Goal: Transaction & Acquisition: Purchase product/service

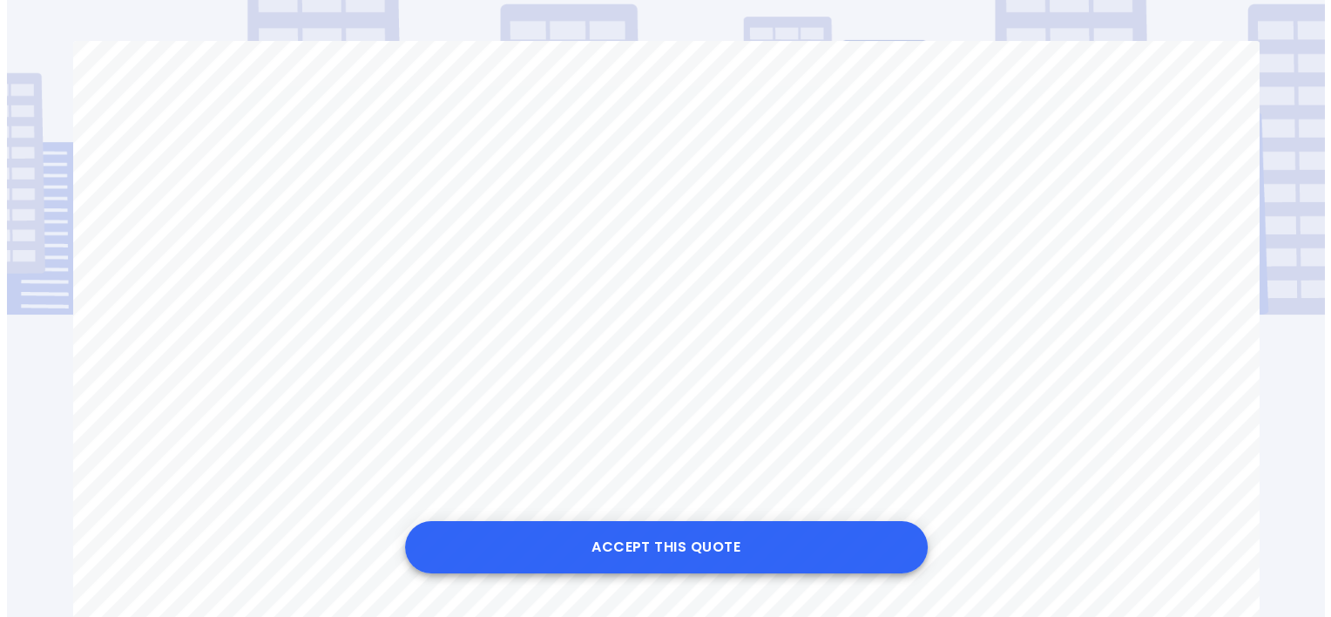
scroll to position [141, 0]
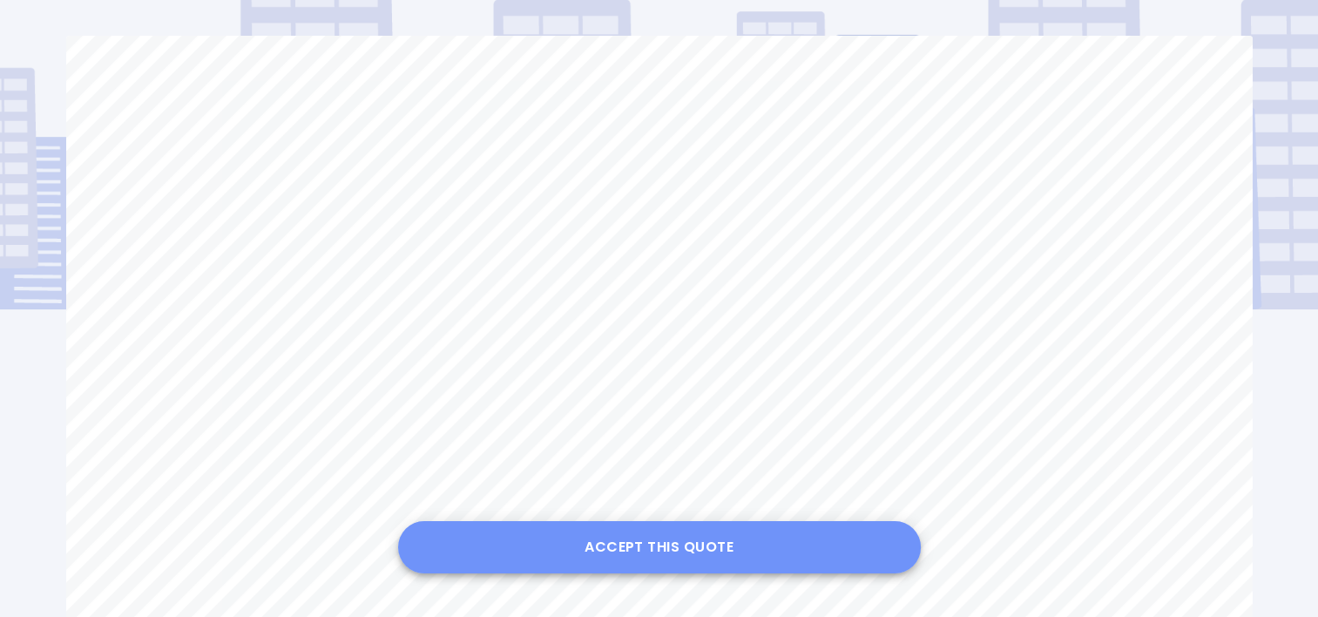
click at [735, 552] on button "Accept this Quote" at bounding box center [659, 547] width 523 height 52
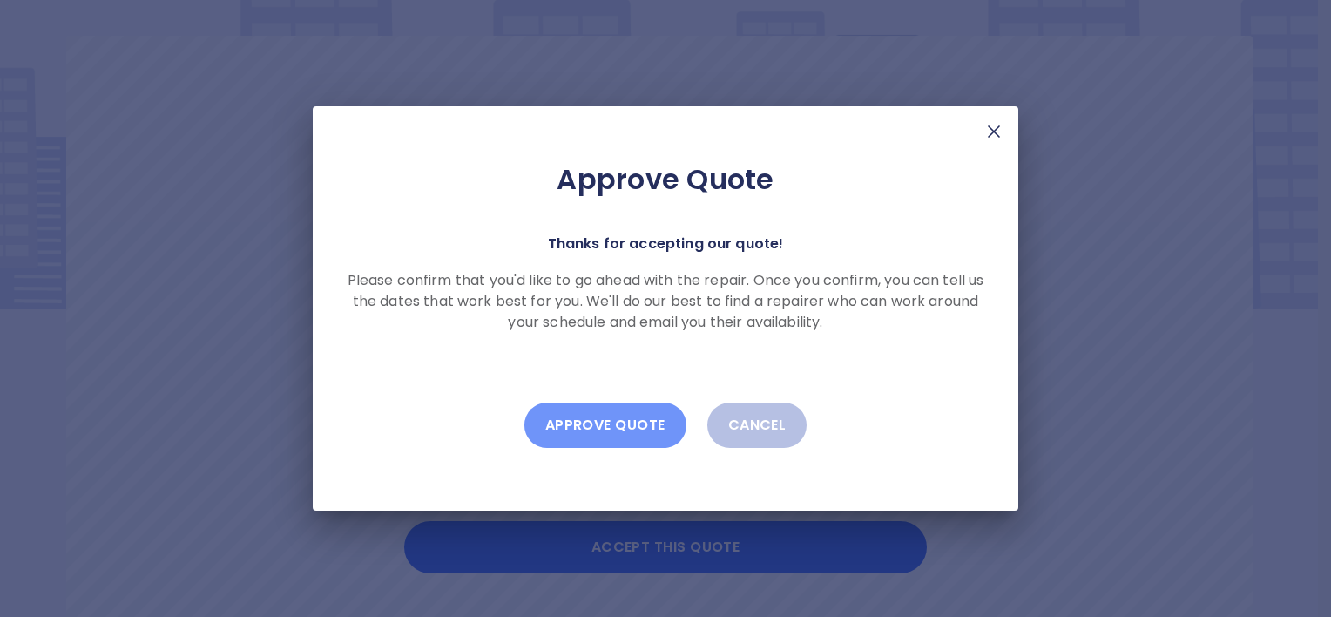
click at [637, 430] on button "Approve Quote" at bounding box center [606, 425] width 162 height 45
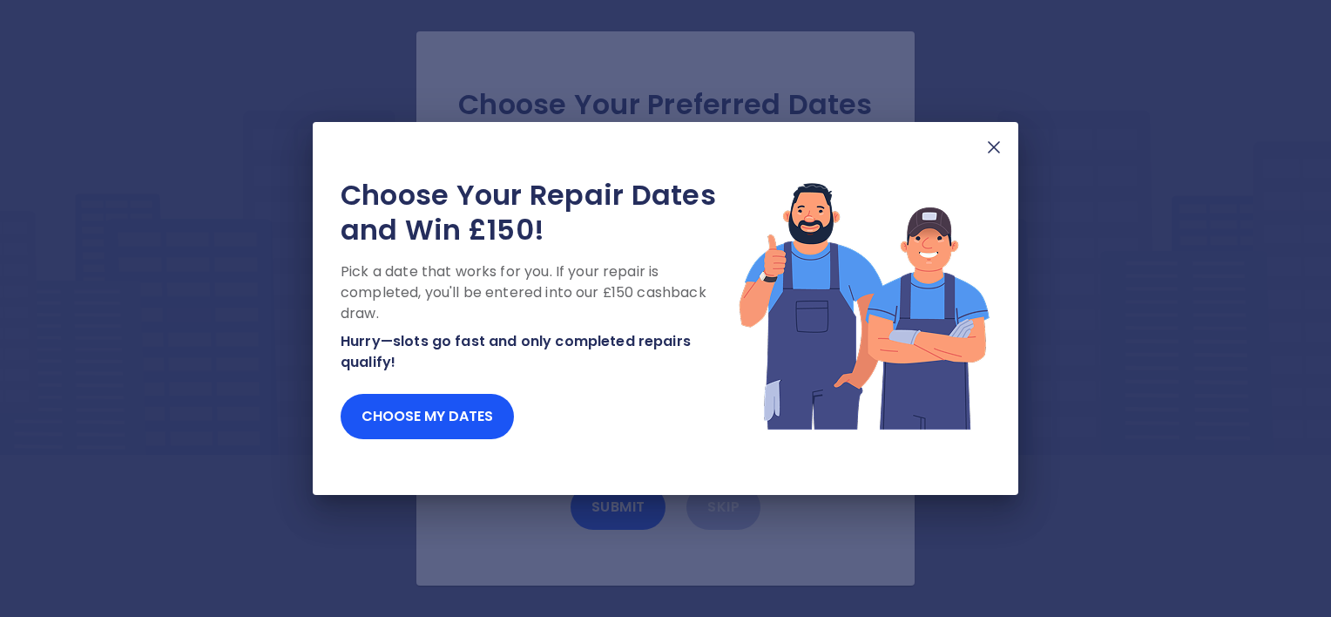
click at [994, 143] on img at bounding box center [994, 147] width 21 height 21
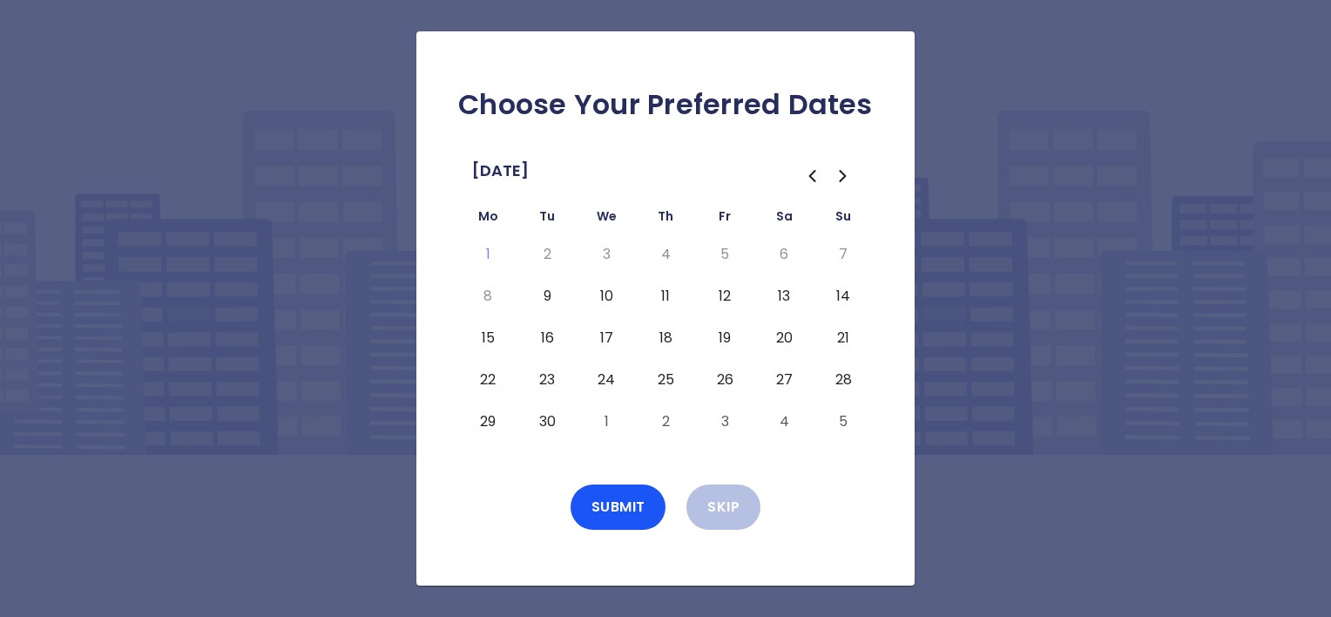
click at [549, 295] on button "9" at bounding box center [546, 296] width 31 height 28
click at [613, 508] on button "Submit" at bounding box center [619, 506] width 96 height 45
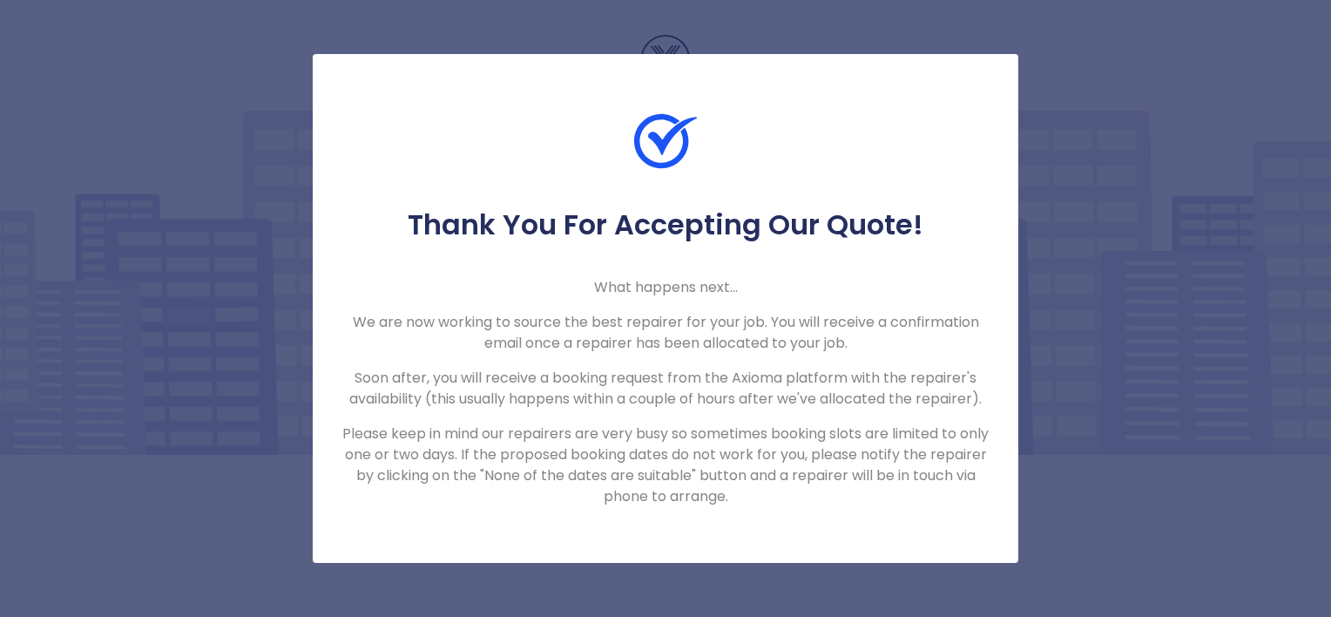
click at [1056, 37] on div "Thank You For Accepting Our Quote! What happens next... We are now working to s…" at bounding box center [665, 308] width 1331 height 617
